Goal: Task Accomplishment & Management: Complete application form

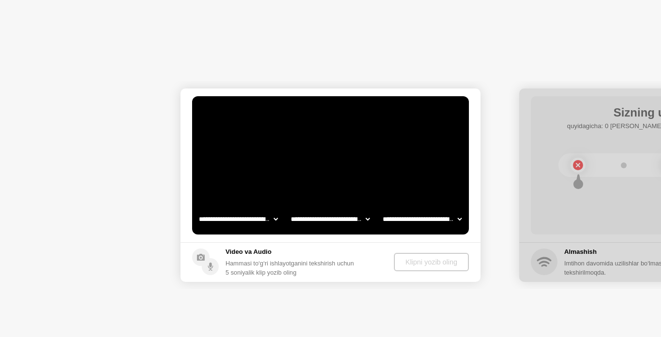
select select "**********"
select select "*******"
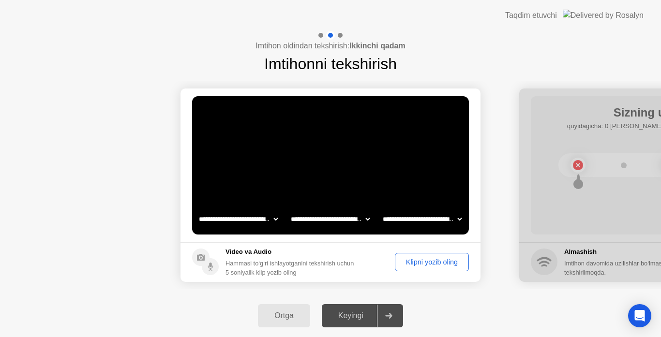
click at [405, 259] on div "Klipni yozib oling" at bounding box center [431, 263] width 67 height 8
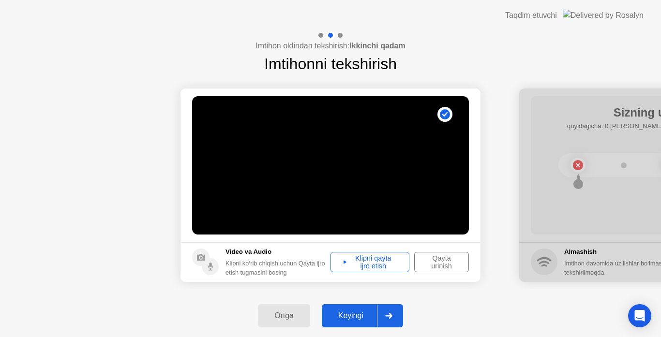
click at [392, 318] on icon at bounding box center [388, 316] width 7 height 6
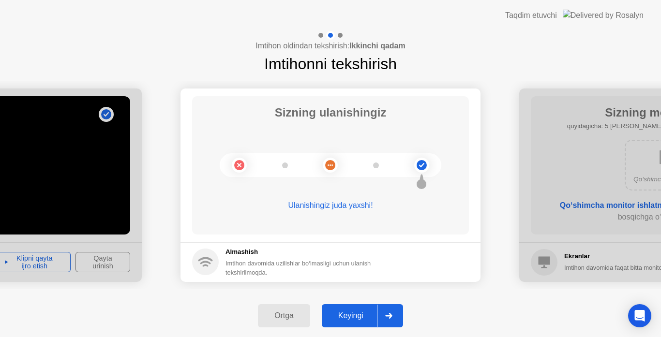
click at [389, 321] on div at bounding box center [388, 316] width 23 height 22
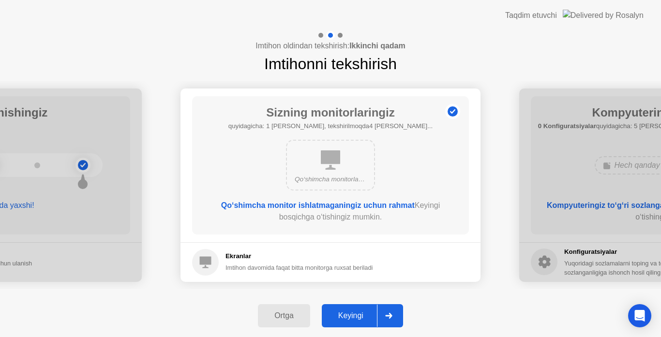
click at [389, 320] on div at bounding box center [388, 316] width 23 height 22
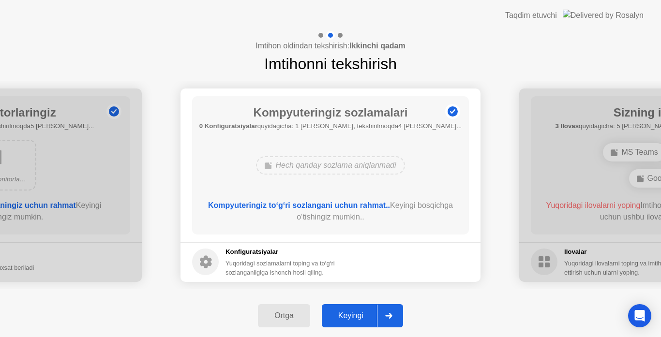
click at [389, 320] on div at bounding box center [388, 316] width 23 height 22
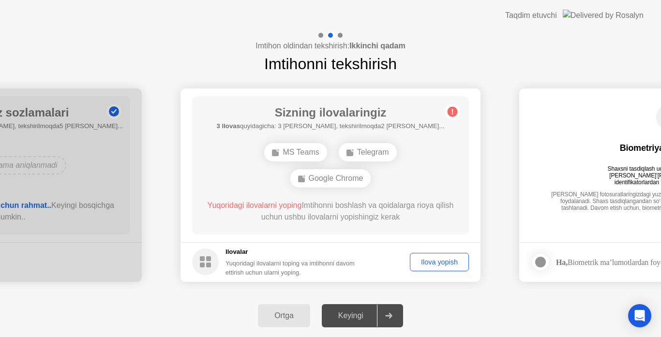
click at [443, 256] on button "Ilova yopish" at bounding box center [439, 262] width 59 height 18
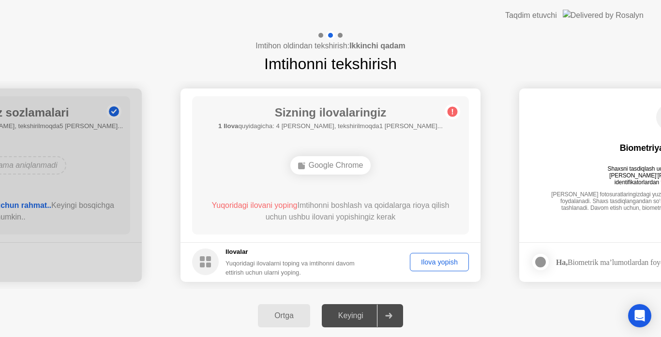
click at [450, 264] on div "Ilova yopish" at bounding box center [439, 263] width 52 height 8
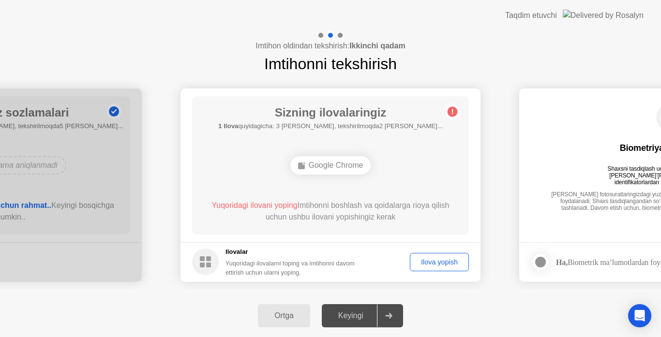
click at [391, 317] on icon at bounding box center [388, 316] width 7 height 6
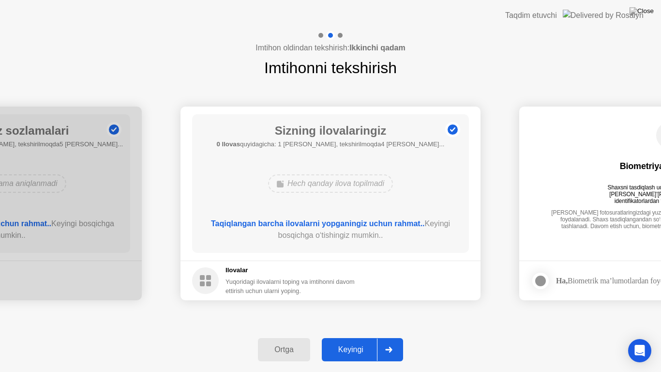
click at [386, 337] on icon at bounding box center [388, 350] width 7 height 6
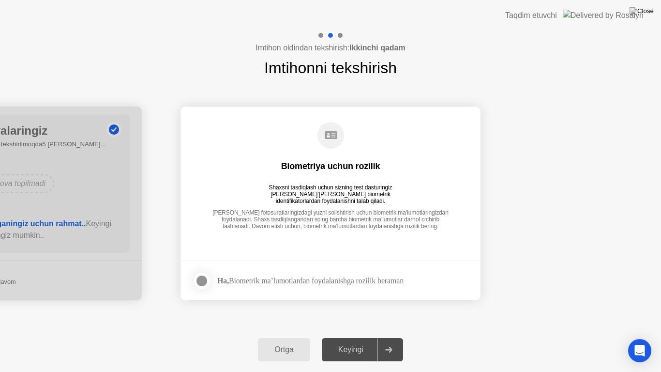
click at [449, 273] on footer "Ha, Biometrik ma’lumotlardan foydalanishga rozilik beraman" at bounding box center [331, 280] width 300 height 40
click at [202, 282] on div at bounding box center [202, 281] width 12 height 12
click at [383, 337] on div at bounding box center [388, 349] width 23 height 22
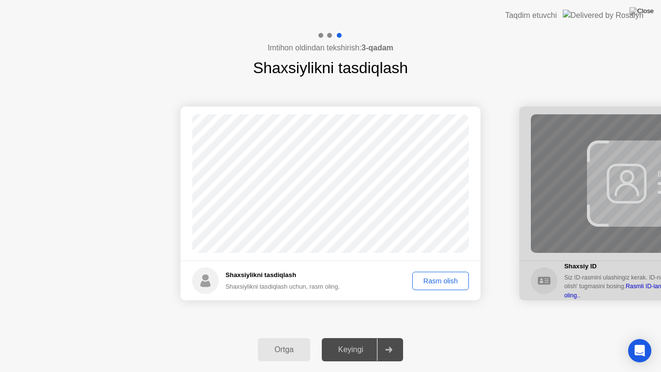
click at [448, 282] on div "Rasm olish" at bounding box center [441, 281] width 50 height 8
click at [431, 283] on div "Rasm olish" at bounding box center [441, 281] width 50 height 8
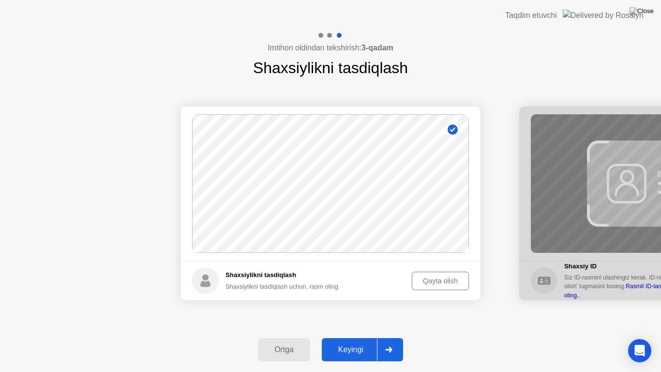
click at [394, 337] on div at bounding box center [388, 349] width 23 height 22
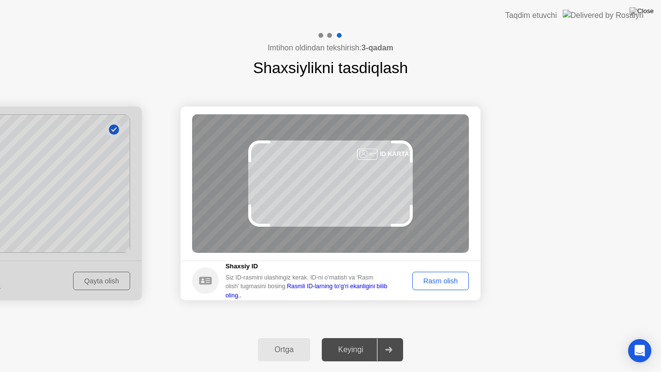
click at [432, 279] on div "Rasm olish" at bounding box center [441, 281] width 50 height 8
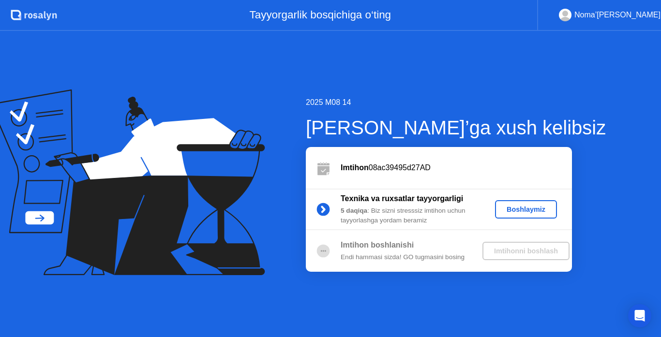
click at [524, 206] on div "Boshlaymiz" at bounding box center [526, 210] width 54 height 8
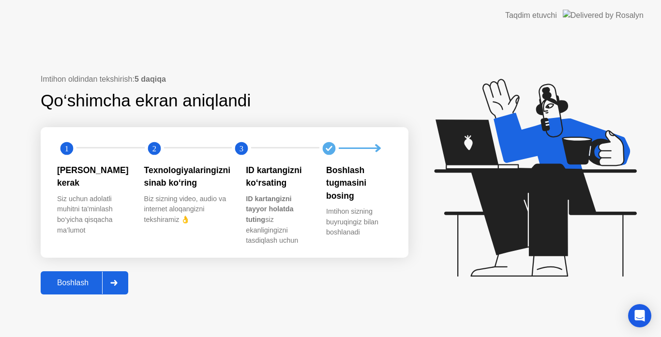
click at [87, 280] on div "Boshlash" at bounding box center [73, 283] width 59 height 9
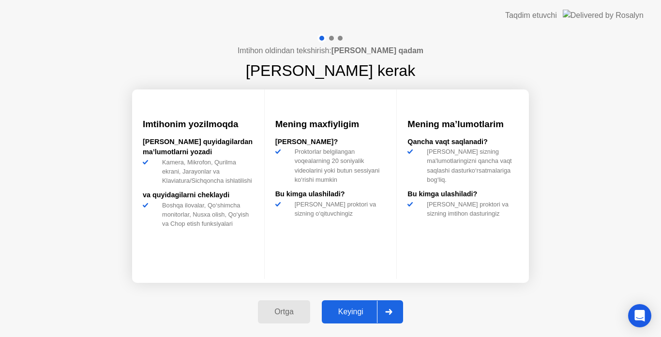
drag, startPoint x: 353, startPoint y: 296, endPoint x: 354, endPoint y: 303, distance: 7.3
click at [353, 301] on div "Ortga Keyingi" at bounding box center [330, 312] width 157 height 45
click at [355, 308] on div "Keyingi" at bounding box center [351, 312] width 52 height 9
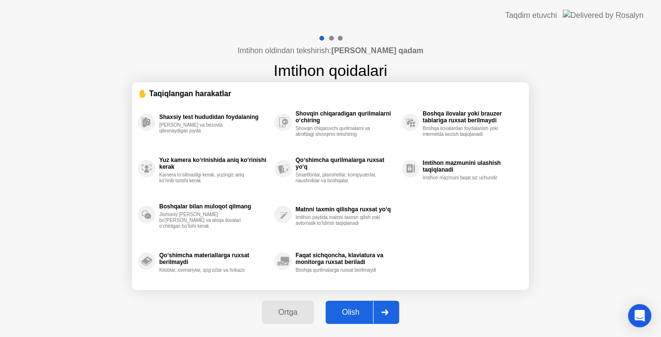
click at [355, 308] on div "Olish" at bounding box center [351, 312] width 45 height 9
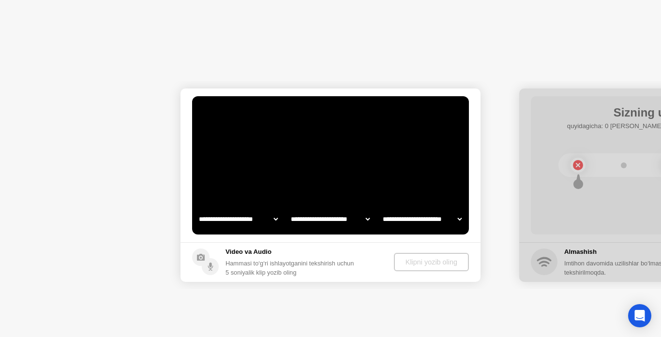
select select "**********"
select select "*******"
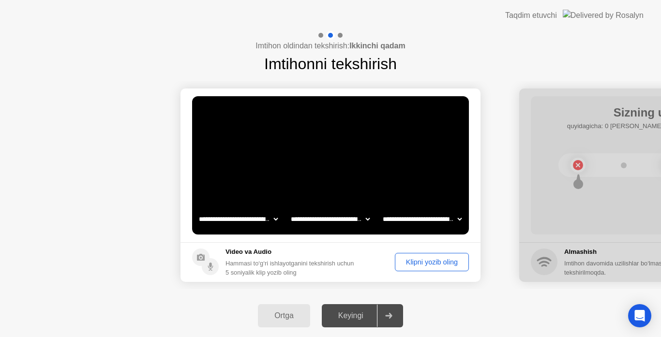
click at [418, 266] on div "Klipni yozib oling" at bounding box center [431, 263] width 67 height 8
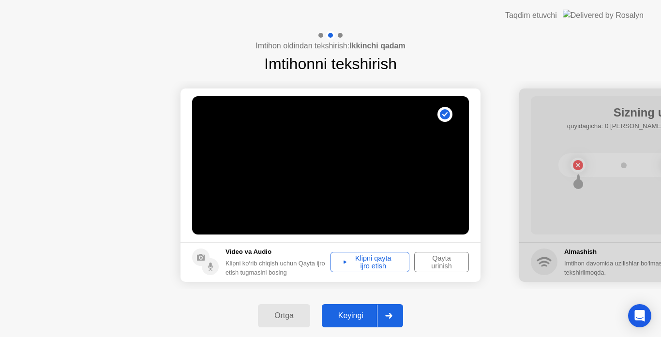
click at [395, 308] on div at bounding box center [388, 316] width 23 height 22
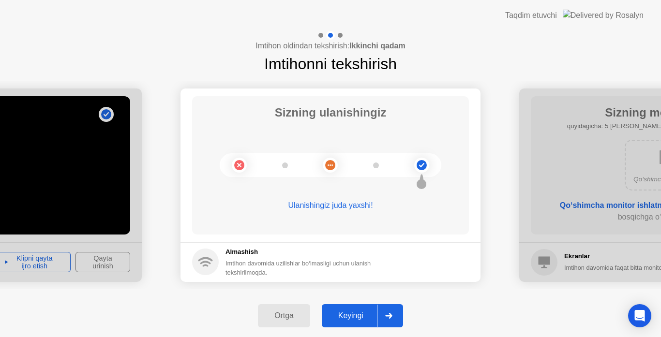
click at [397, 314] on div at bounding box center [388, 316] width 23 height 22
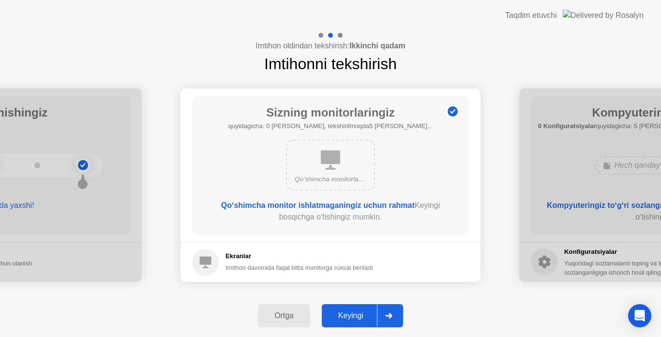
click at [388, 313] on icon at bounding box center [388, 316] width 7 height 6
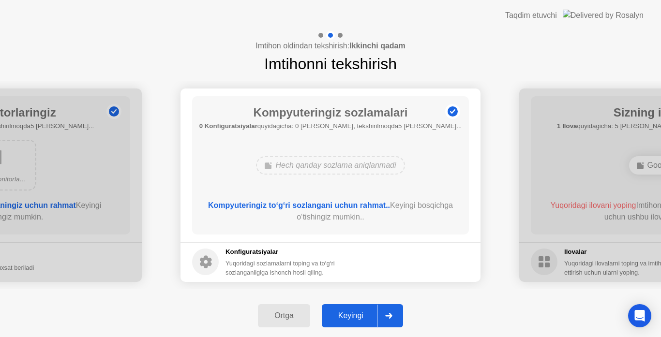
click at [387, 314] on icon at bounding box center [388, 316] width 7 height 6
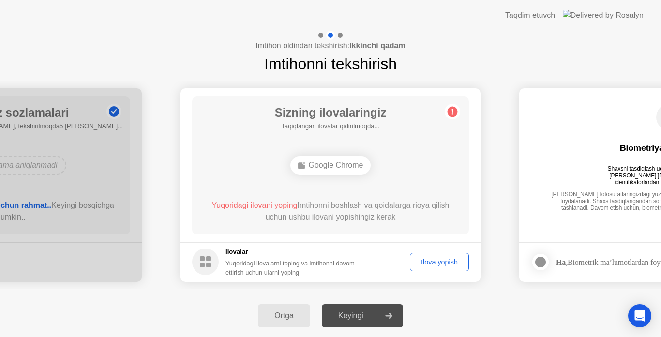
click at [387, 314] on icon at bounding box center [388, 316] width 7 height 6
click at [431, 262] on div "Ilova yopish" at bounding box center [439, 263] width 52 height 8
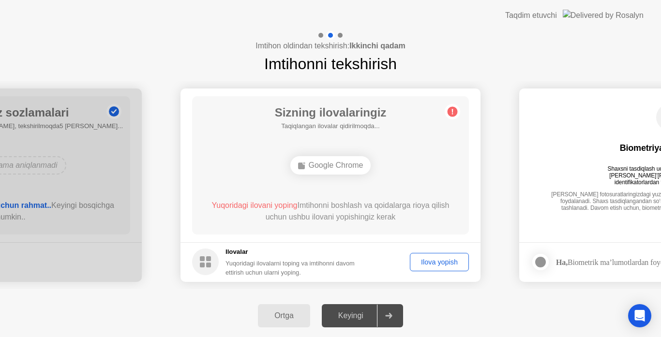
click at [431, 259] on div "Ilova yopish" at bounding box center [439, 263] width 52 height 8
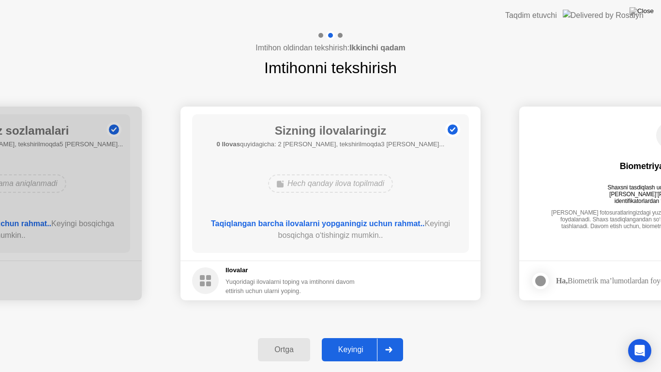
click at [390, 337] on icon at bounding box center [388, 350] width 7 height 6
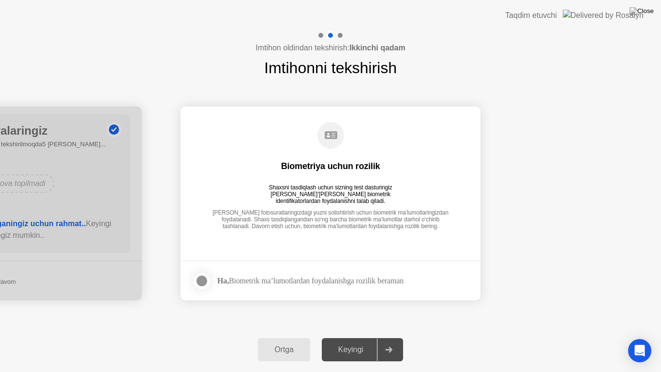
click at [212, 285] on label at bounding box center [204, 280] width 25 height 19
click at [378, 337] on div at bounding box center [388, 349] width 23 height 22
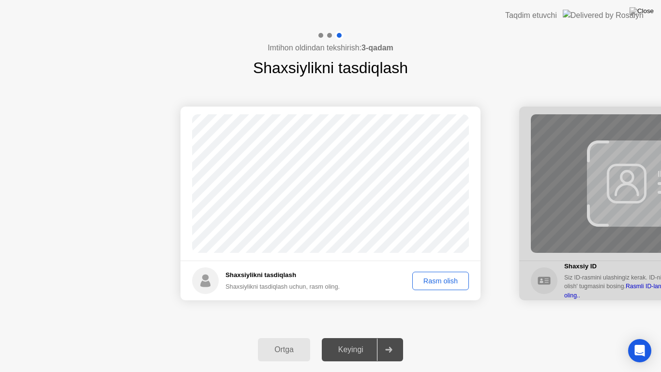
click at [440, 281] on div "Rasm olish" at bounding box center [441, 281] width 50 height 8
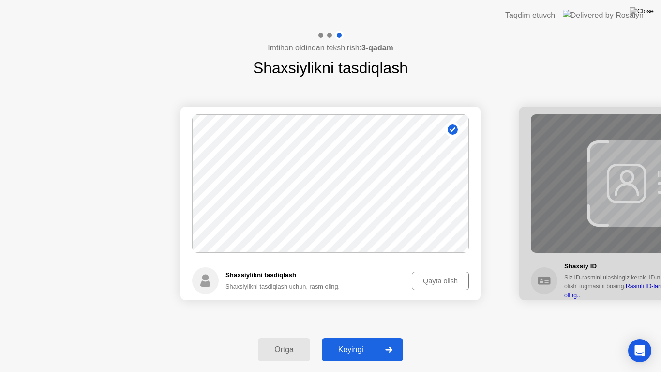
click at [403, 337] on button "Keyingi" at bounding box center [362, 349] width 81 height 23
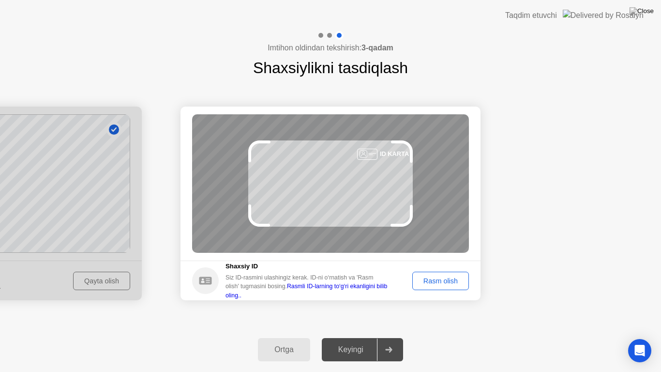
click at [450, 278] on div "Rasm olish" at bounding box center [441, 281] width 50 height 8
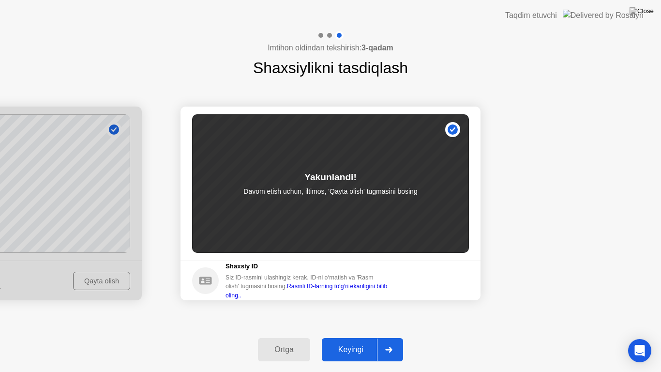
click at [396, 337] on div at bounding box center [388, 349] width 23 height 22
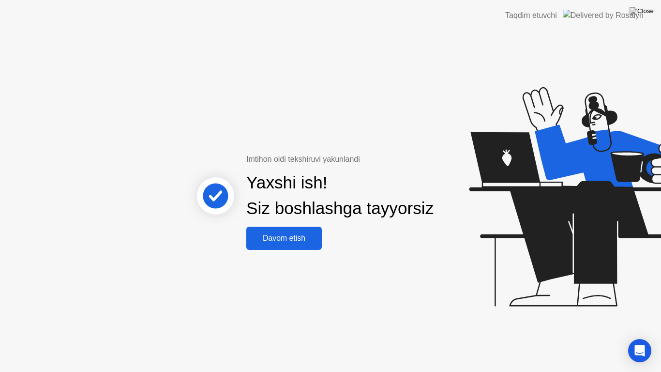
click at [399, 280] on div "Imtihon oldi tekshiruvi yakunlandi Yaxshi ish! Siz boshlashga tayyorsiz Davom e…" at bounding box center [330, 201] width 661 height 341
click at [315, 238] on div "Davom etish" at bounding box center [284, 238] width 70 height 9
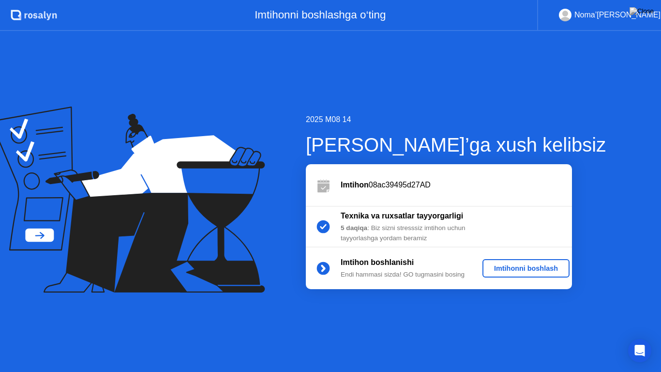
click at [534, 272] on div "Imtihonni boshlash" at bounding box center [526, 268] width 79 height 8
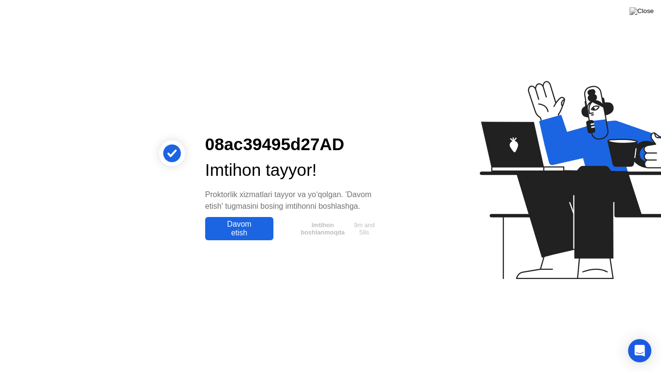
click at [496, 46] on div "08ac39495d27AD Imtihon tayyor! Proktorlik xizmatlari tayyor va yo‘qolgan. 'Davo…" at bounding box center [330, 186] width 661 height 372
click at [259, 278] on div "08ac39495d27AD Imtihon tayyor! Proktorlik xizmatlari tayyor va yo‘qolgan. 'Davo…" at bounding box center [330, 186] width 661 height 372
click at [244, 237] on div "Davom etish" at bounding box center [239, 228] width 62 height 17
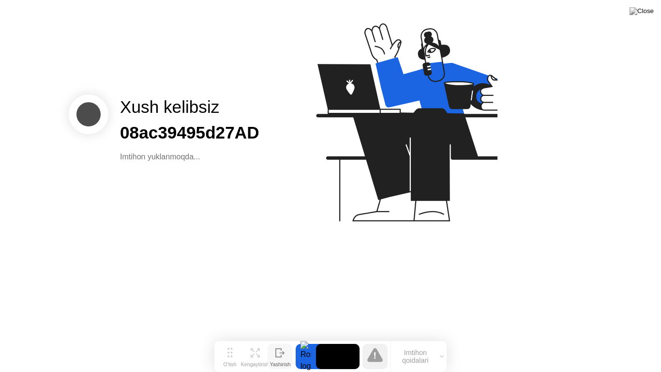
click at [279, 337] on icon at bounding box center [280, 352] width 10 height 9
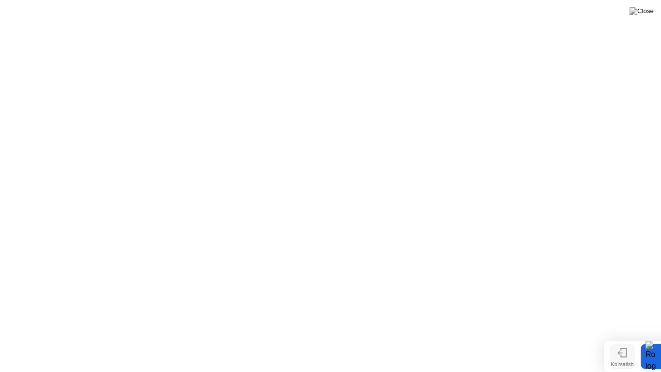
click at [620, 337] on icon at bounding box center [623, 352] width 10 height 9
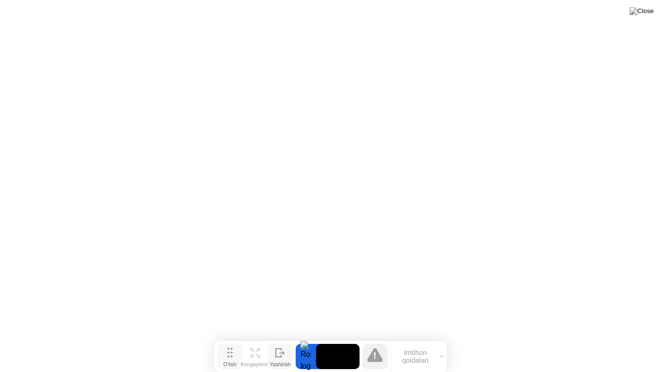
drag, startPoint x: 230, startPoint y: 355, endPoint x: 451, endPoint y: 49, distance: 377.4
click at [243, 337] on button "O‘tish" at bounding box center [229, 356] width 25 height 25
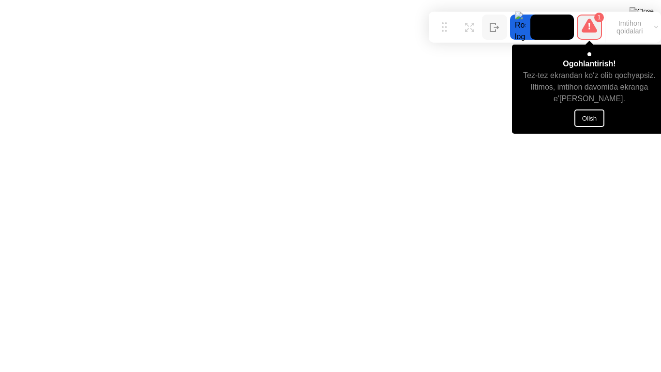
click at [592, 118] on button "Olish" at bounding box center [590, 117] width 30 height 17
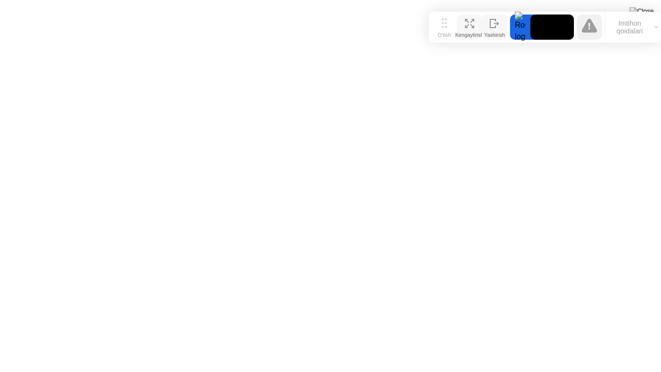
click at [467, 24] on icon at bounding box center [469, 23] width 9 height 9
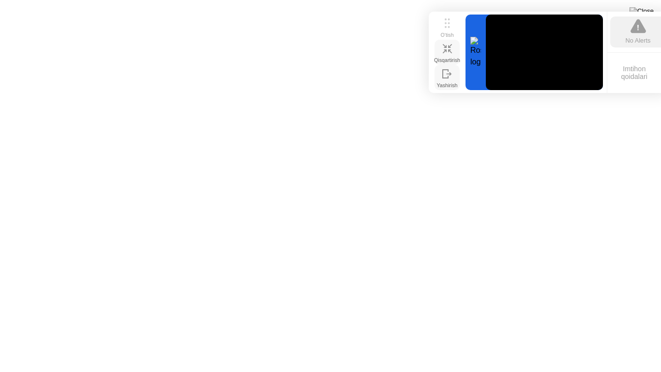
click at [448, 57] on div "Qisqartirish" at bounding box center [447, 60] width 26 height 6
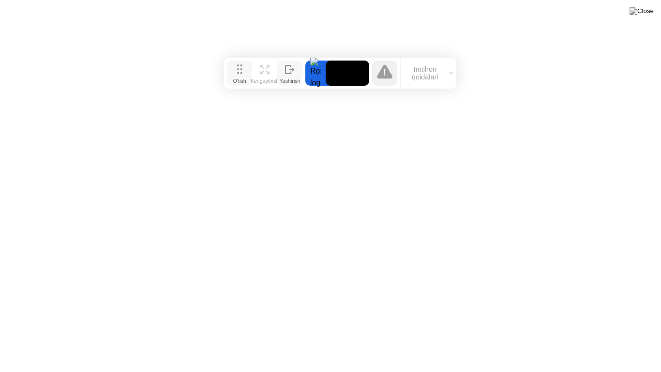
drag, startPoint x: 441, startPoint y: 22, endPoint x: 236, endPoint y: 68, distance: 209.9
click at [236, 68] on button "O‘tish" at bounding box center [239, 73] width 25 height 25
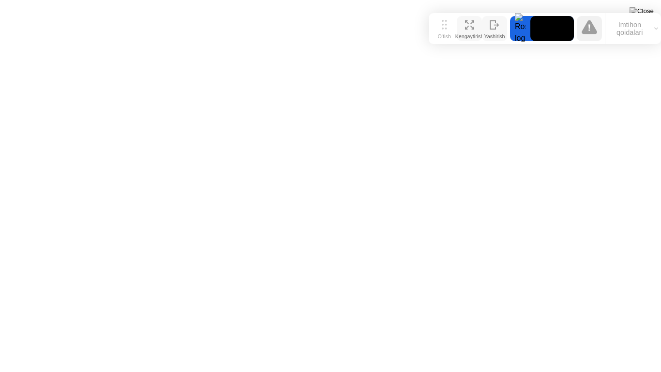
drag, startPoint x: 244, startPoint y: 69, endPoint x: 471, endPoint y: 26, distance: 230.7
click at [471, 25] on div "O‘tish [PERSON_NAME]" at bounding box center [470, 28] width 76 height 25
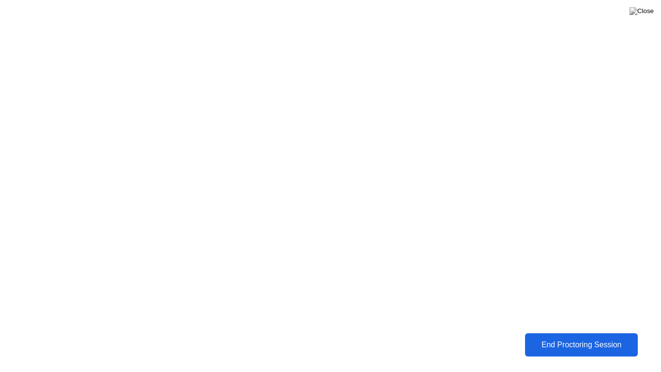
click at [595, 337] on div "End Proctoring Session" at bounding box center [582, 345] width 118 height 10
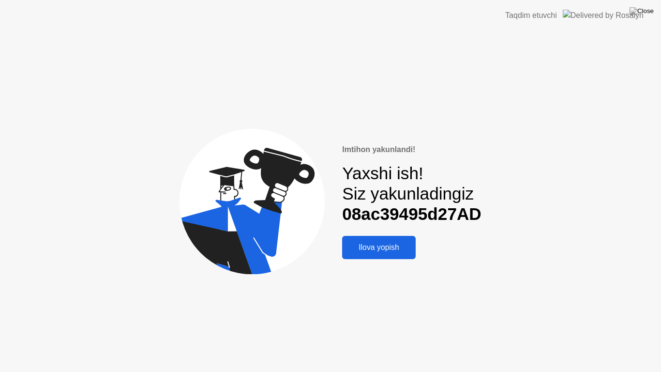
click at [377, 251] on div "Ilova yopish" at bounding box center [379, 247] width 68 height 9
